Goal: Download file/media

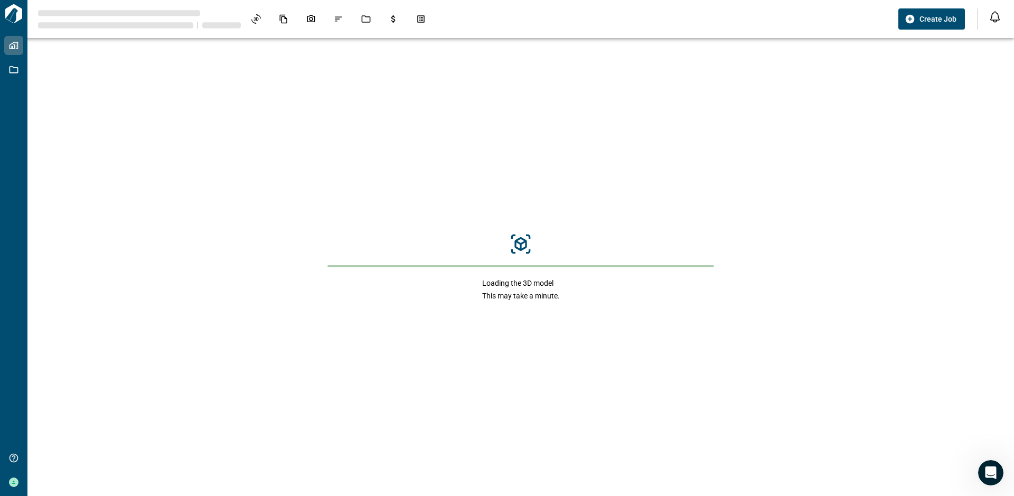
click at [890, 155] on div "Loading the 3D model This may take a minute." at bounding box center [521, 267] width 966 height 458
click at [543, 161] on div "Loading the 3D model This may take a minute." at bounding box center [521, 267] width 966 height 458
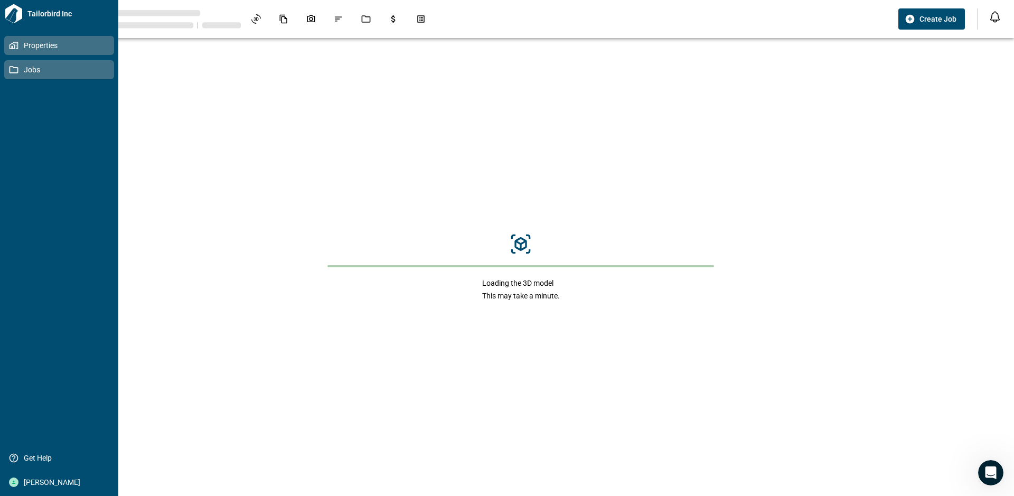
click at [32, 66] on span "Jobs" at bounding box center [61, 69] width 86 height 11
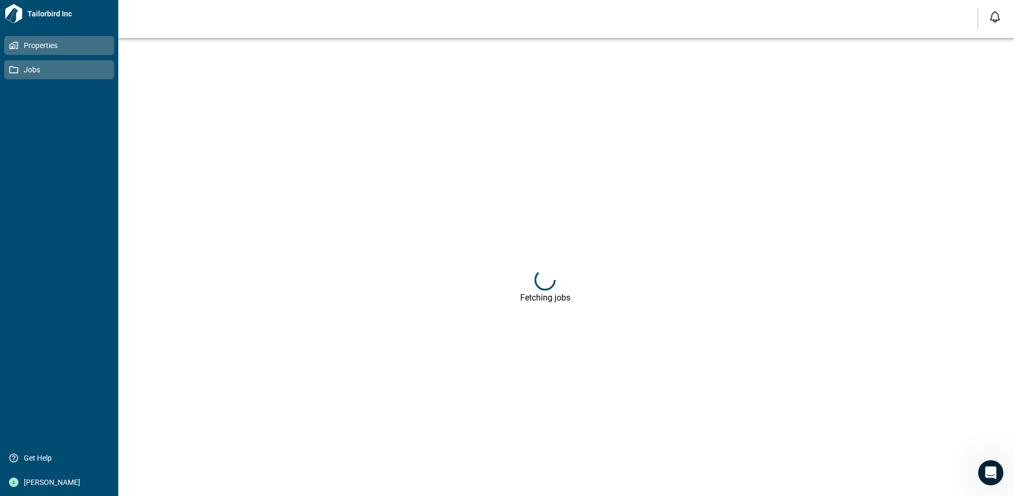
click at [39, 44] on span "Properties" at bounding box center [61, 45] width 86 height 11
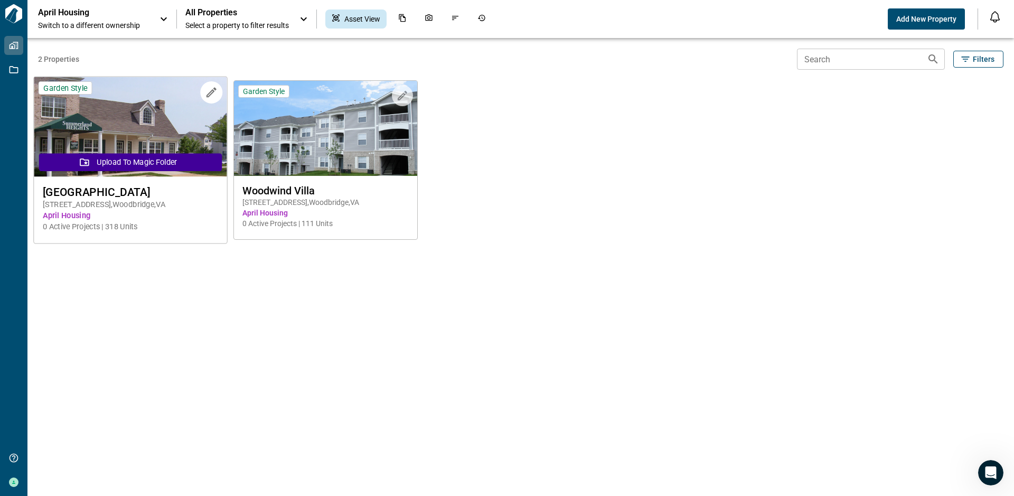
click at [162, 128] on img at bounding box center [130, 127] width 193 height 100
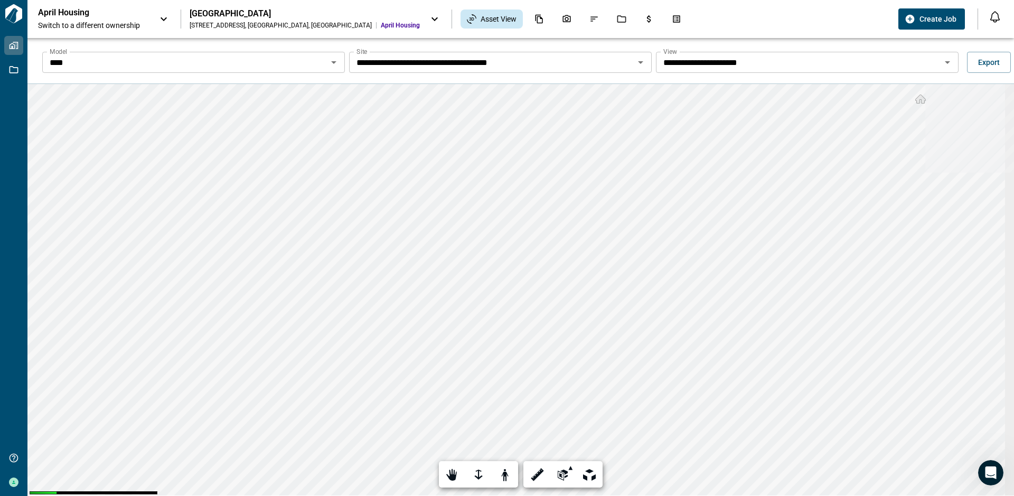
click at [334, 67] on icon "Open" at bounding box center [334, 62] width 13 height 13
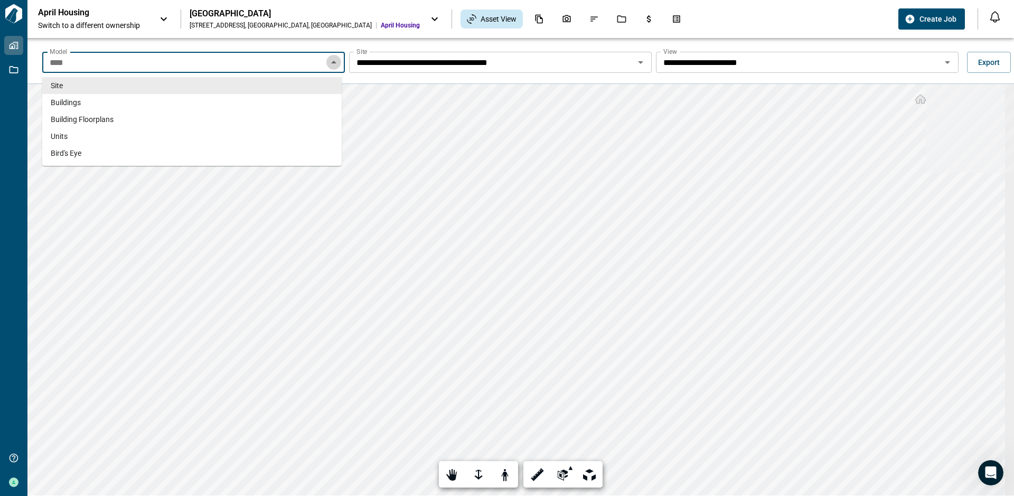
click at [334, 67] on icon "Close" at bounding box center [334, 62] width 13 height 13
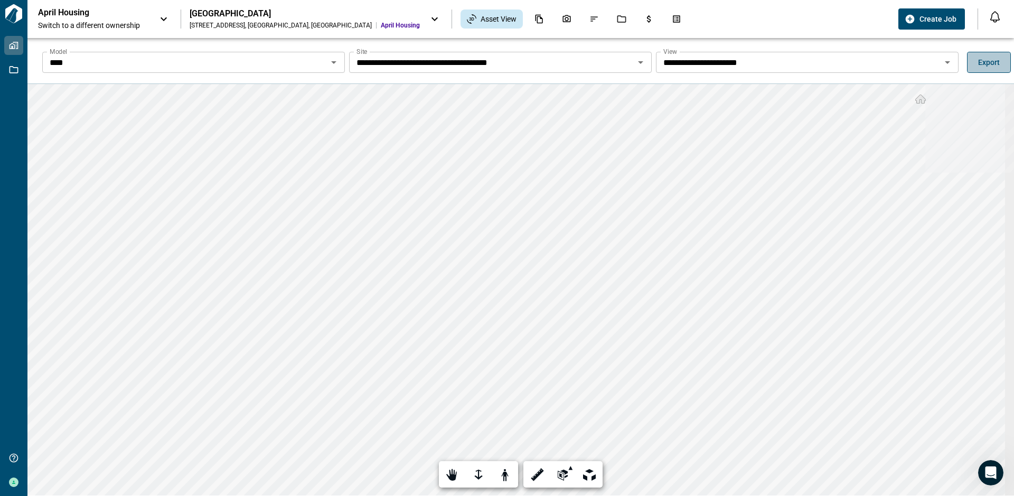
click at [890, 64] on span "Export" at bounding box center [990, 62] width 22 height 11
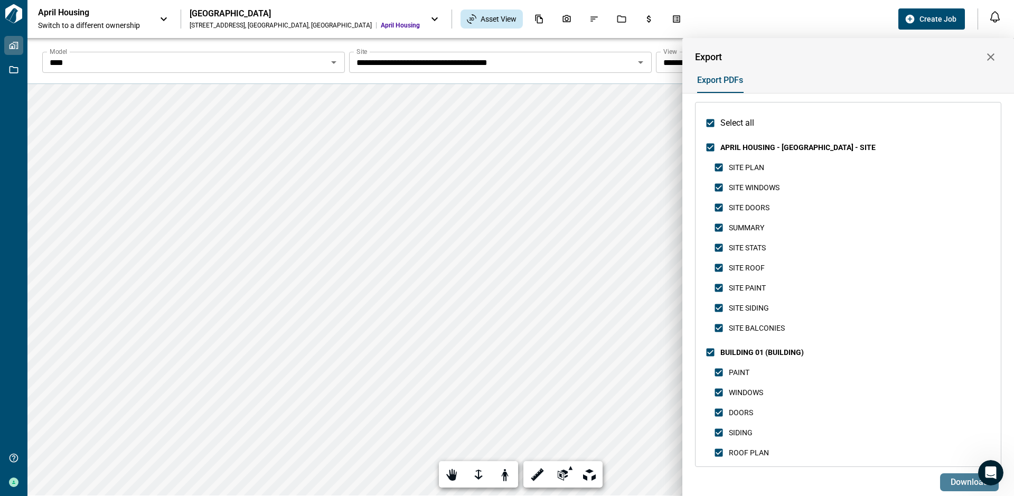
click at [890, 432] on span "Download" at bounding box center [970, 482] width 38 height 11
click at [847, 69] on div "Export PDFs" at bounding box center [844, 80] width 315 height 25
click at [890, 432] on span "Download" at bounding box center [970, 482] width 38 height 11
click at [356, 17] on div at bounding box center [507, 248] width 1014 height 496
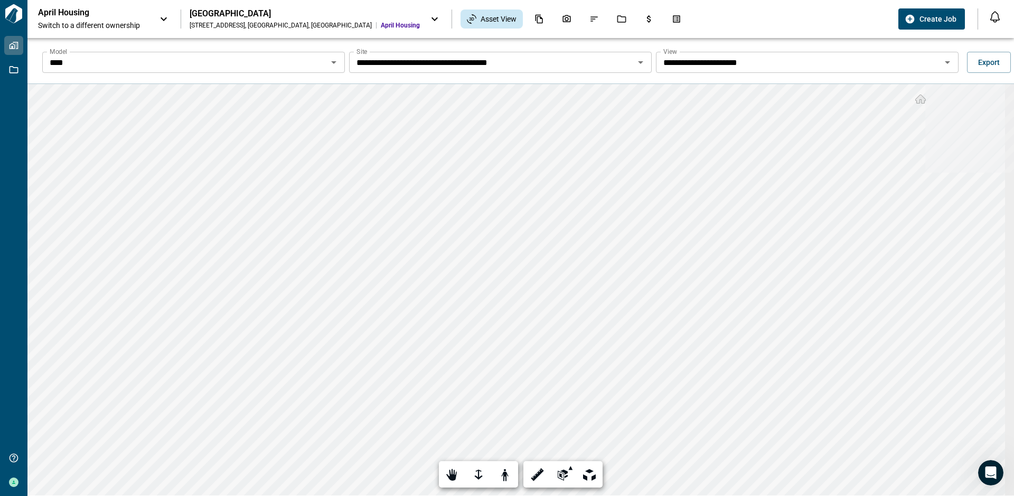
click at [429, 21] on icon at bounding box center [435, 19] width 13 height 13
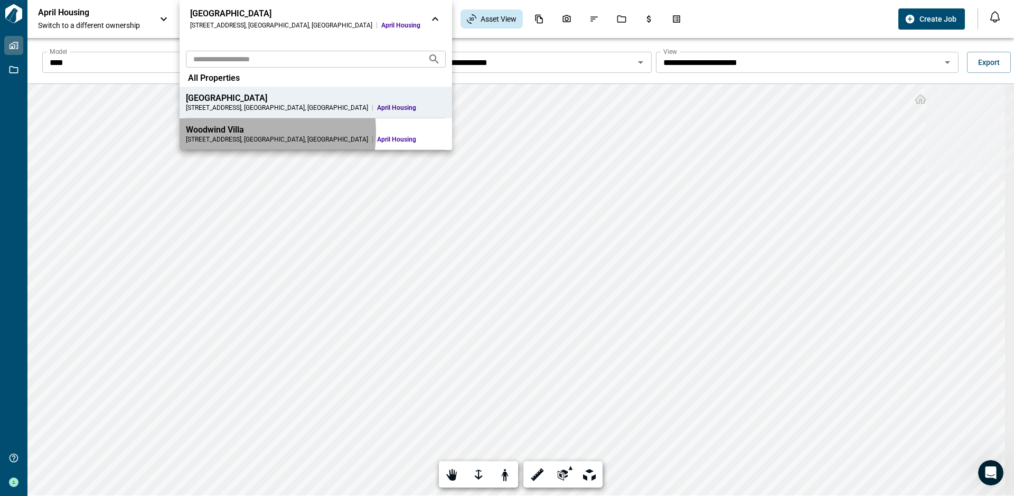
click at [230, 132] on div "Woodwind Villa" at bounding box center [316, 130] width 260 height 11
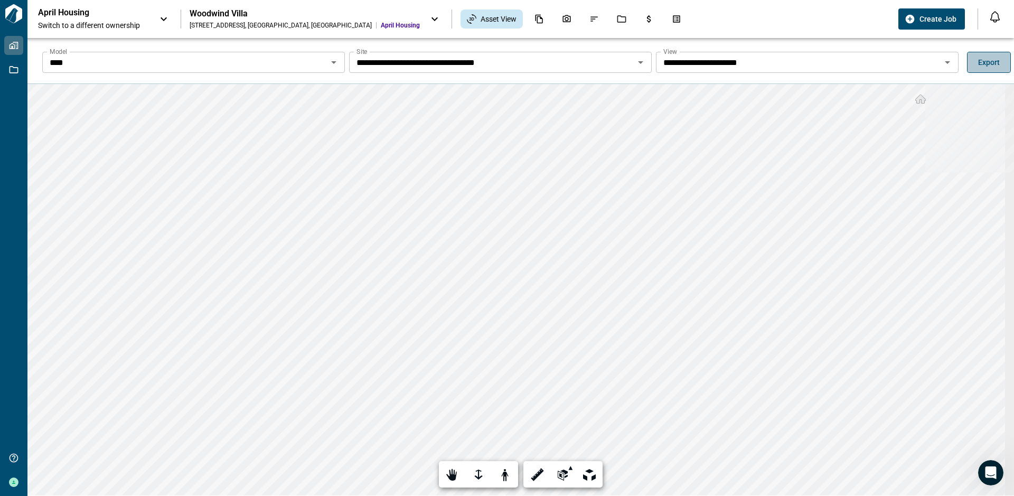
click at [890, 62] on span "Export" at bounding box center [990, 62] width 22 height 11
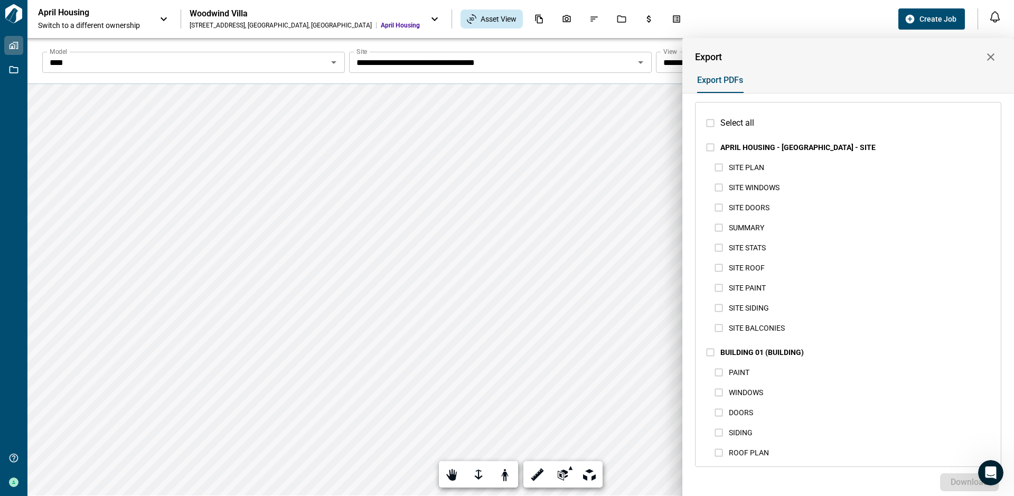
click at [639, 59] on div at bounding box center [507, 248] width 1014 height 496
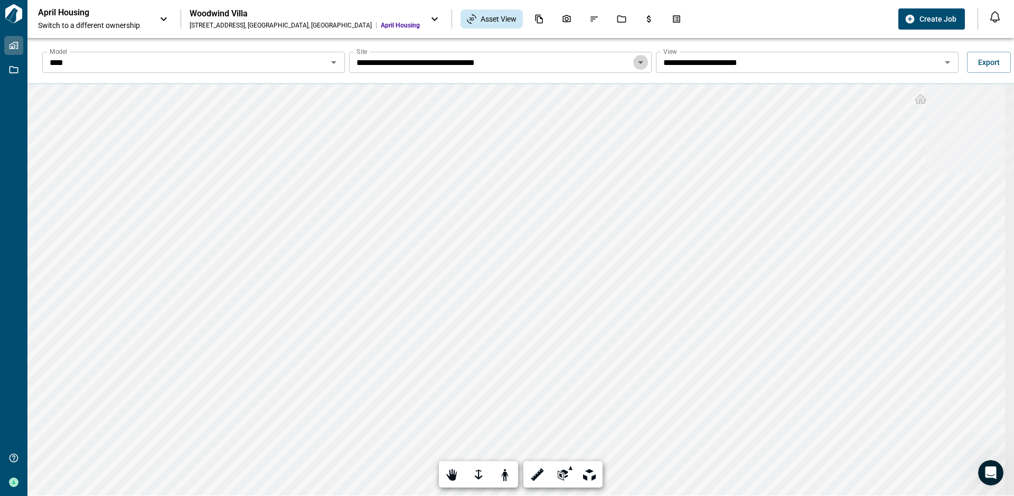
click at [638, 61] on icon "Open" at bounding box center [640, 62] width 5 height 3
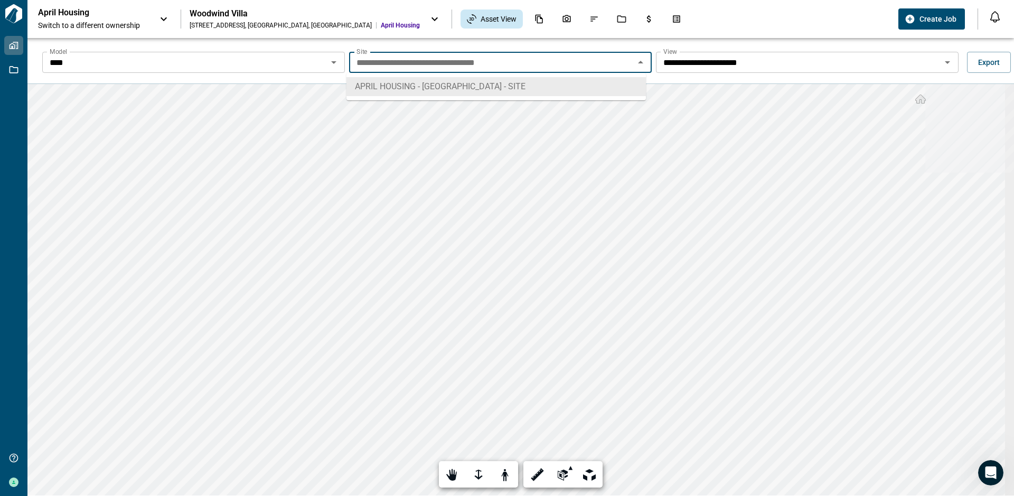
click at [635, 61] on icon "Close" at bounding box center [641, 62] width 13 height 13
click at [700, 13] on div "April Housing Switch to a different ownership Woodwind Villa [STREET_ADDRESS] A…" at bounding box center [466, 18] width 856 height 23
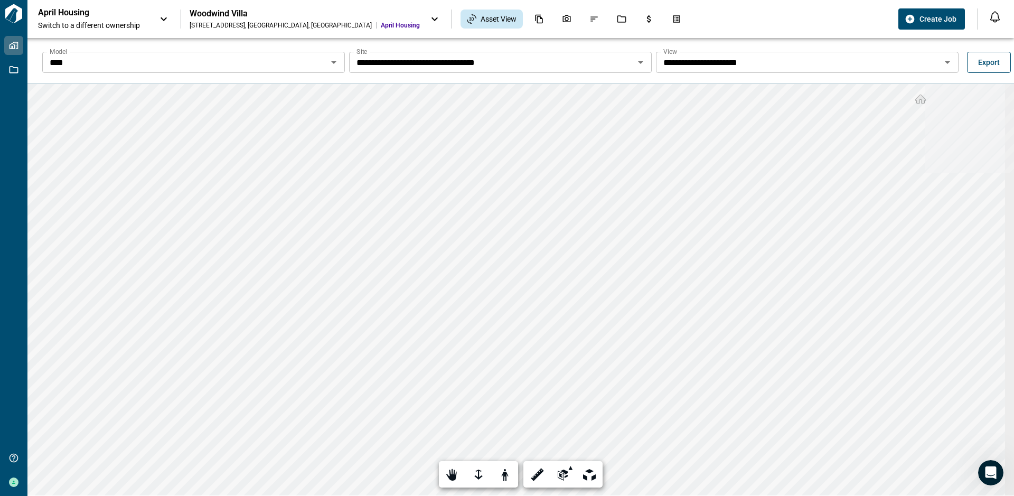
click at [890, 61] on span "Export" at bounding box center [990, 62] width 22 height 11
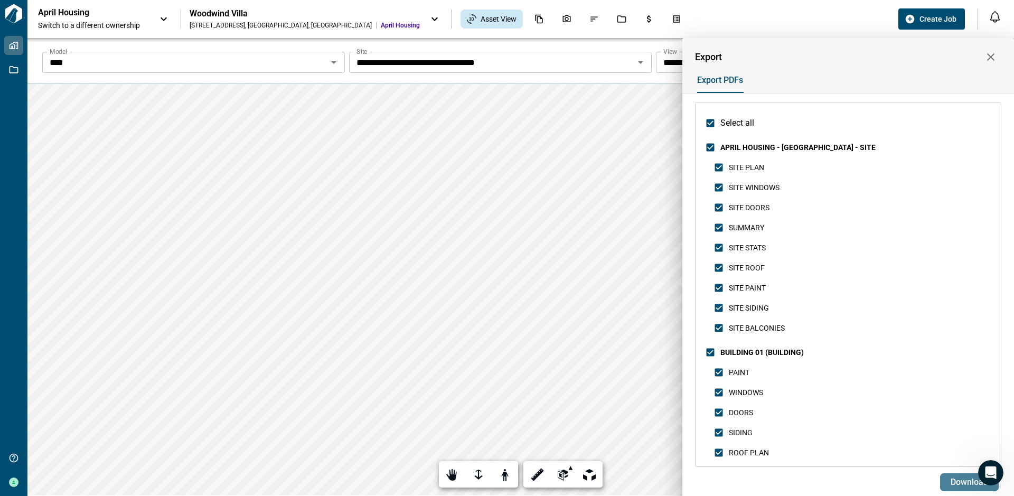
click at [890, 432] on span "Download" at bounding box center [970, 482] width 38 height 11
click at [709, 5] on div at bounding box center [507, 248] width 1014 height 496
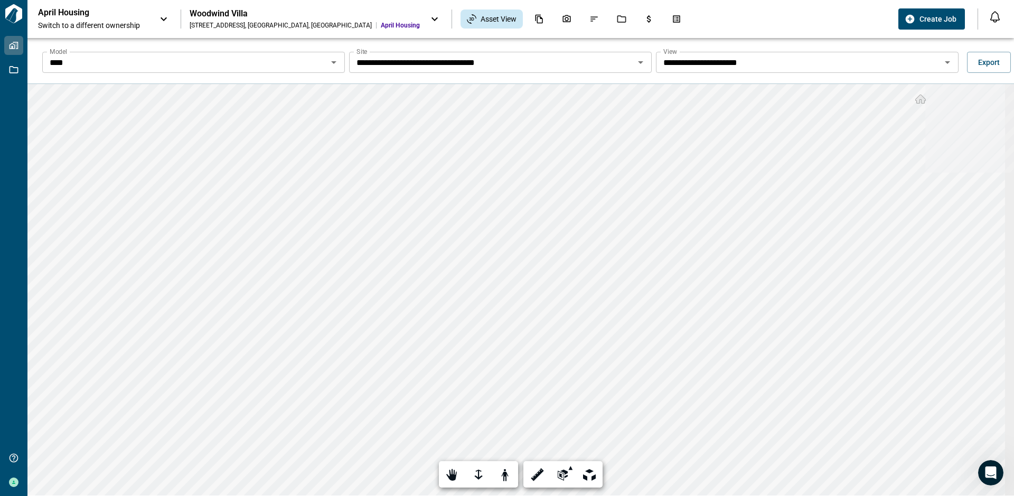
click at [797, 16] on div "April Housing Switch to a different ownership Woodwind Villa [STREET_ADDRESS] A…" at bounding box center [466, 18] width 856 height 23
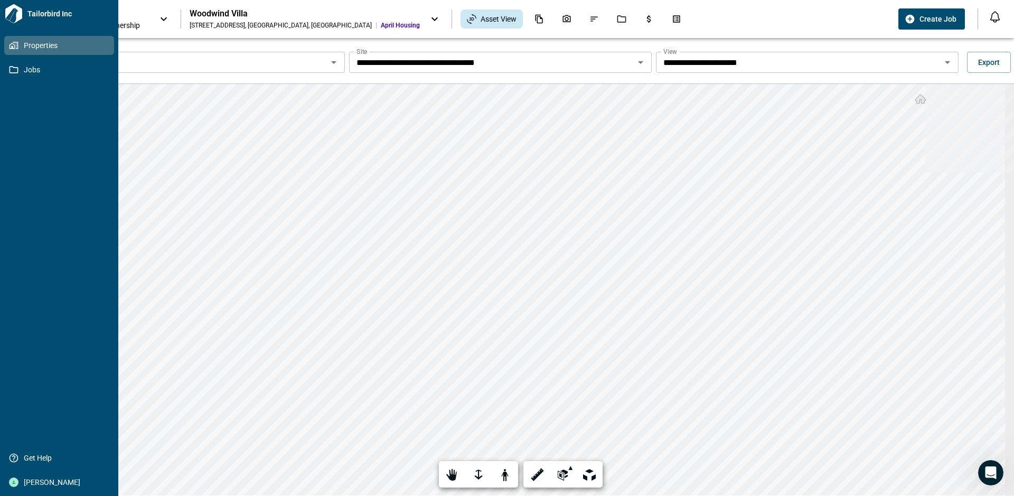
click at [13, 17] on icon at bounding box center [13, 13] width 19 height 19
click at [33, 43] on span "Properties" at bounding box center [61, 45] width 86 height 11
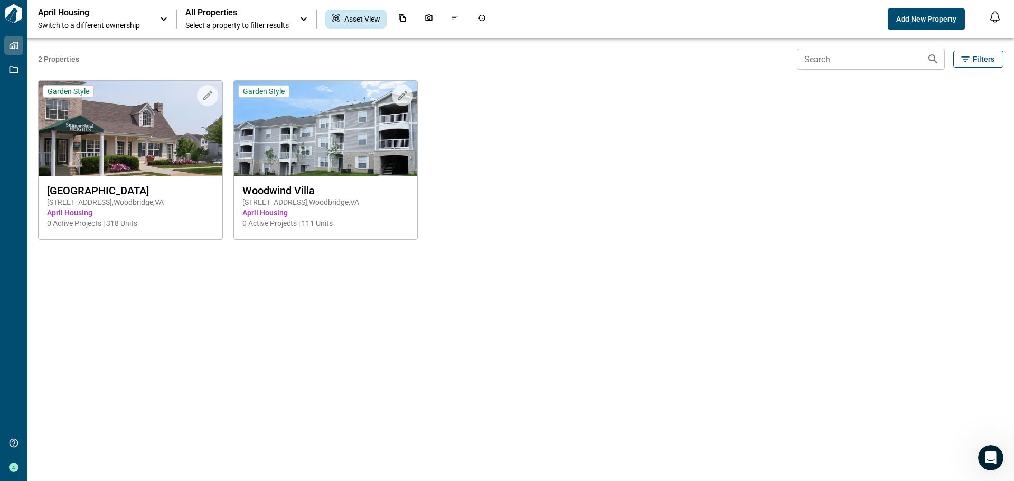
click at [546, 195] on div "Upload to Magic Folder Garden Style [GEOGRAPHIC_DATA] [STREET_ADDRESS] April Ho…" at bounding box center [515, 149] width 976 height 181
